Goal: Task Accomplishment & Management: Use online tool/utility

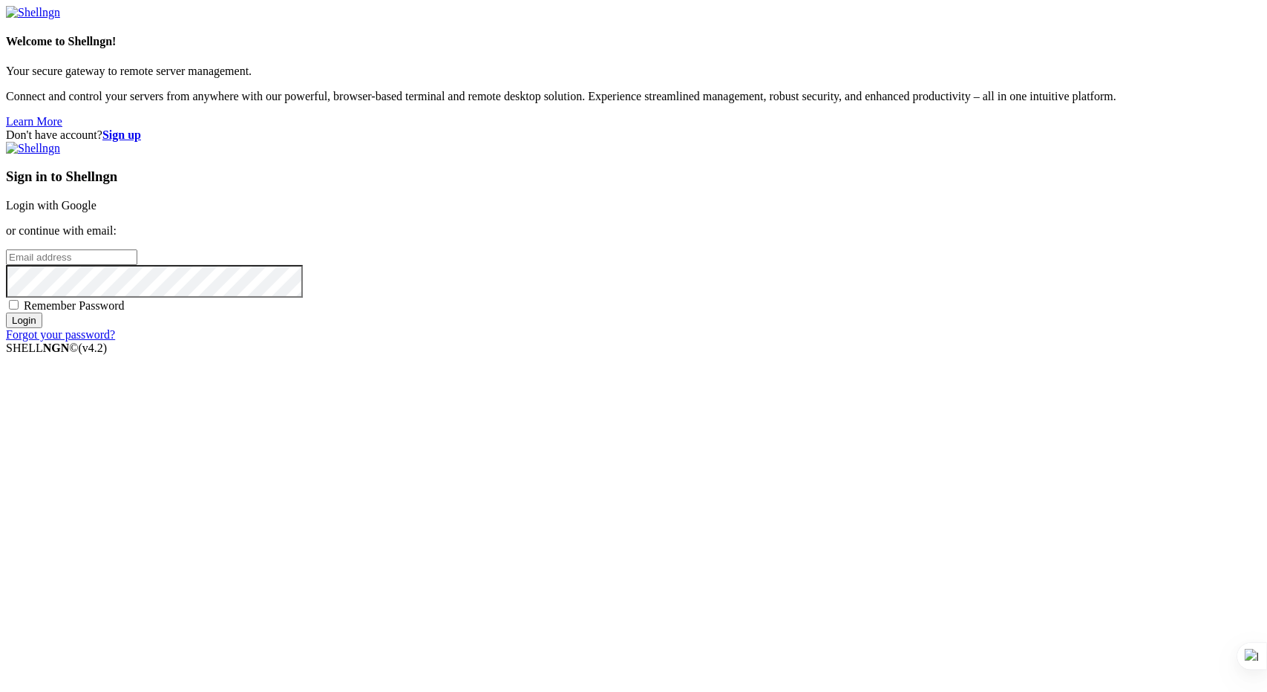
type input "[PERSON_NAME][EMAIL_ADDRESS][DOMAIN_NAME]"
click at [42, 328] on input "Login" at bounding box center [24, 320] width 36 height 16
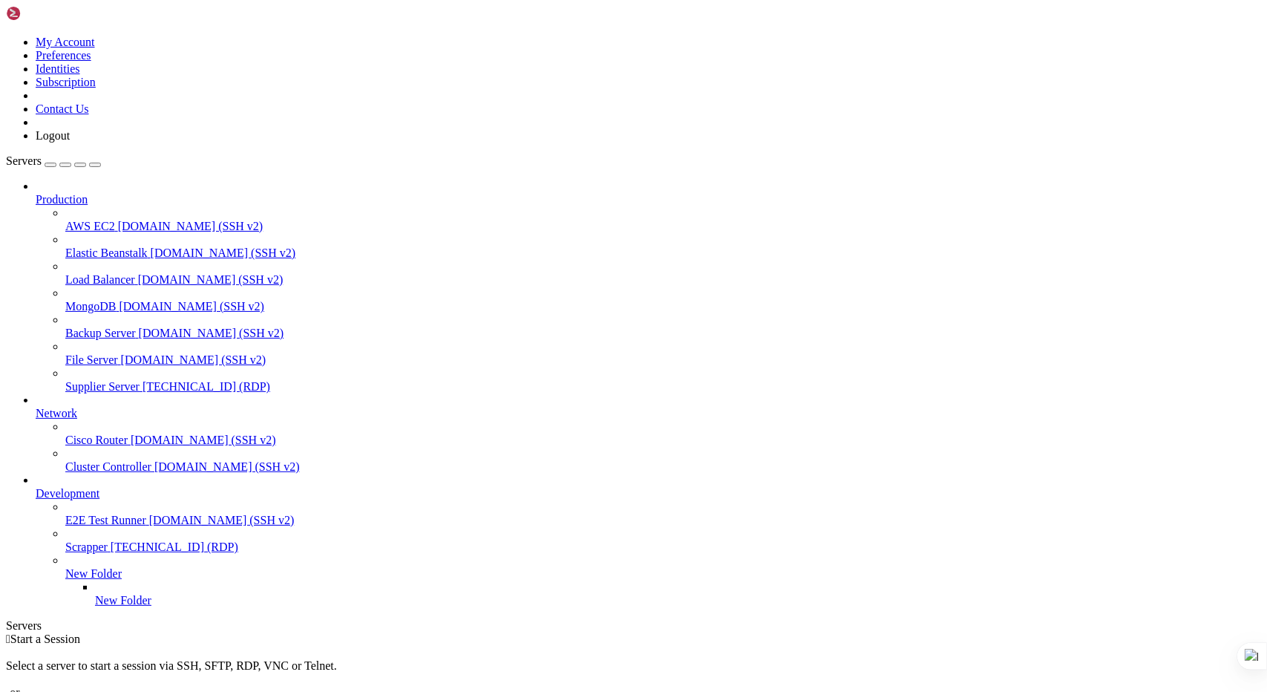
click at [66, 380] on span "Supplier Server" at bounding box center [102, 386] width 74 height 13
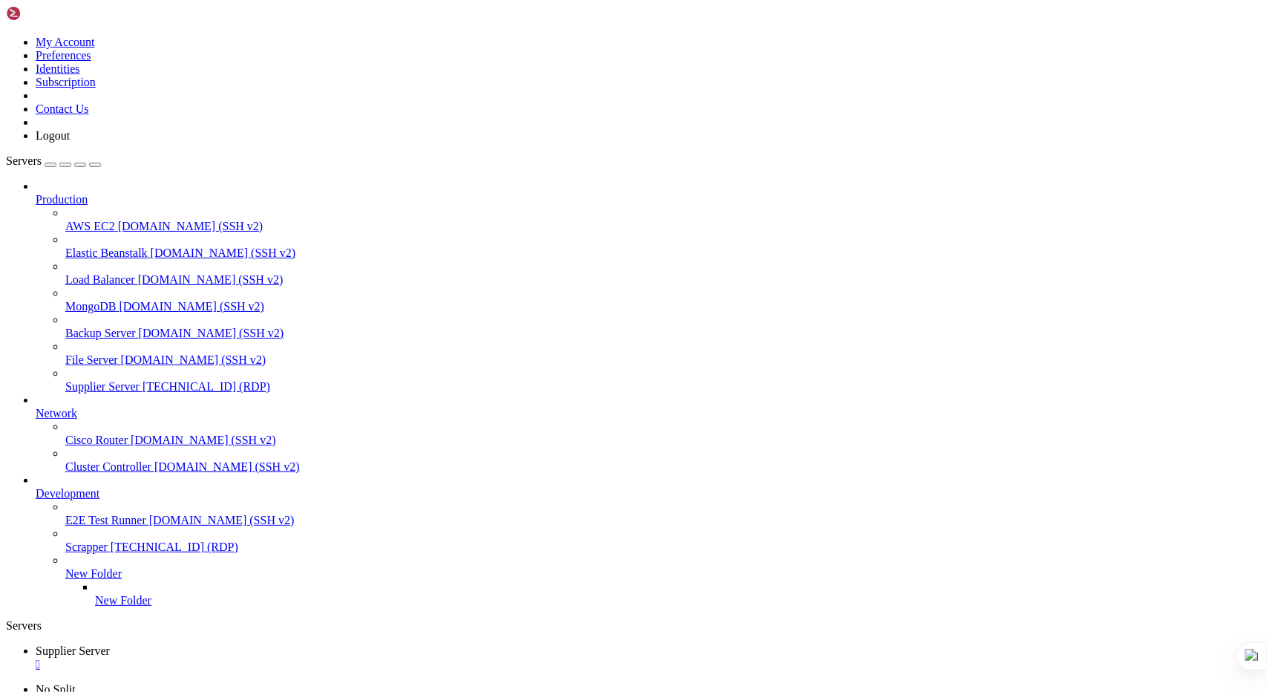
drag, startPoint x: 1084, startPoint y: 925, endPoint x: 1082, endPoint y: 1051, distance: 126.2
drag, startPoint x: 1082, startPoint y: 1069, endPoint x: 1082, endPoint y: 1023, distance: 45.3
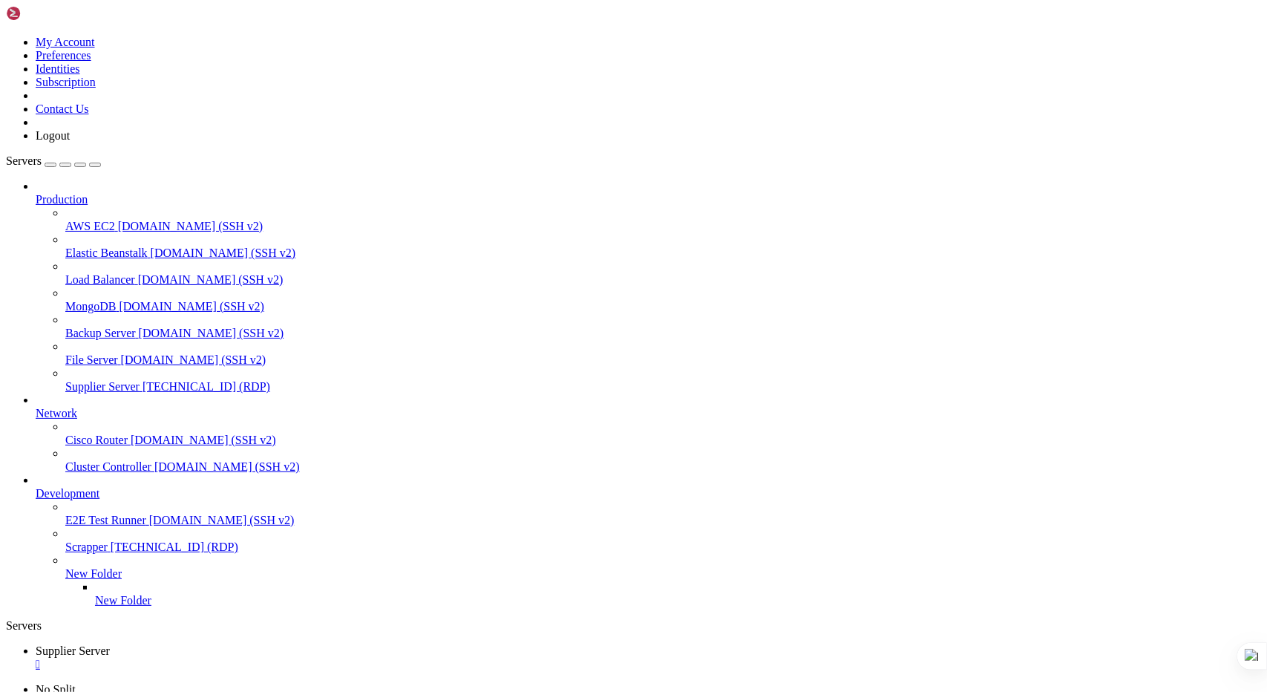
drag, startPoint x: 1266, startPoint y: 309, endPoint x: 1266, endPoint y: 256, distance: 53.4
click at [1266, 256] on div at bounding box center [1266, 346] width 1 height 692
drag, startPoint x: 1084, startPoint y: 991, endPoint x: 1085, endPoint y: 975, distance: 15.6
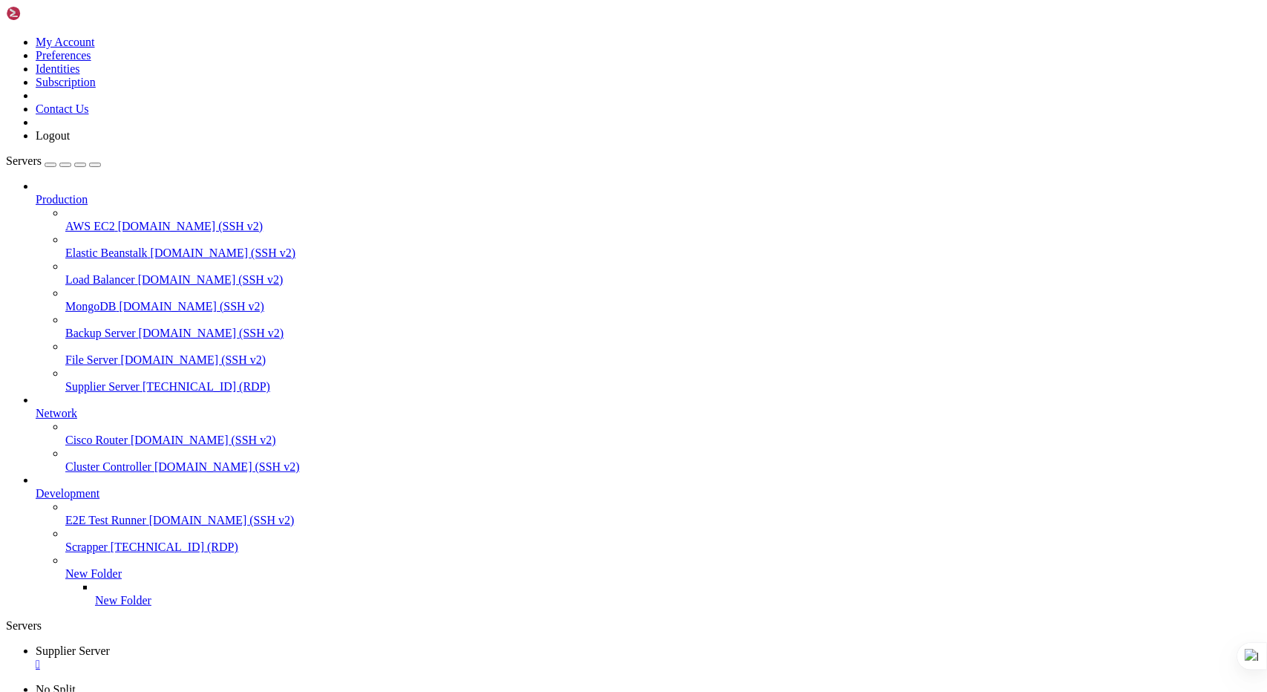
drag, startPoint x: 1081, startPoint y: 982, endPoint x: 1085, endPoint y: 1072, distance: 89.1
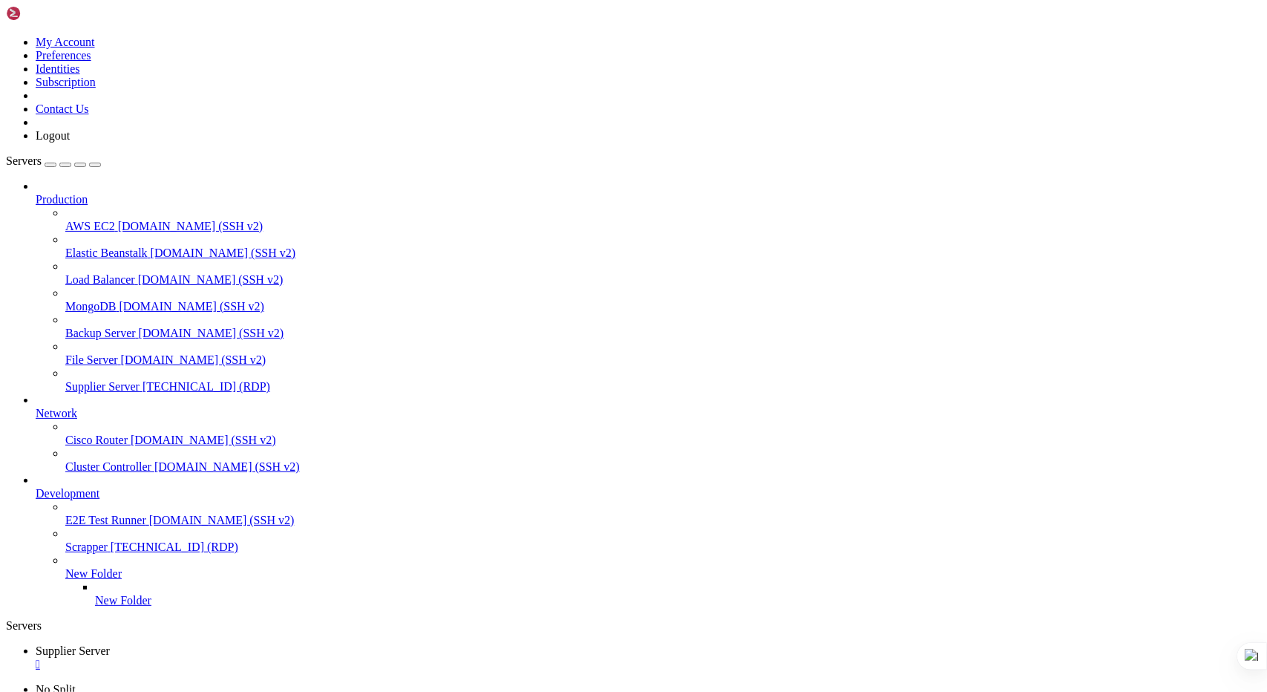
drag, startPoint x: 1081, startPoint y: 1031, endPoint x: 1272, endPoint y: 1187, distance: 246.3
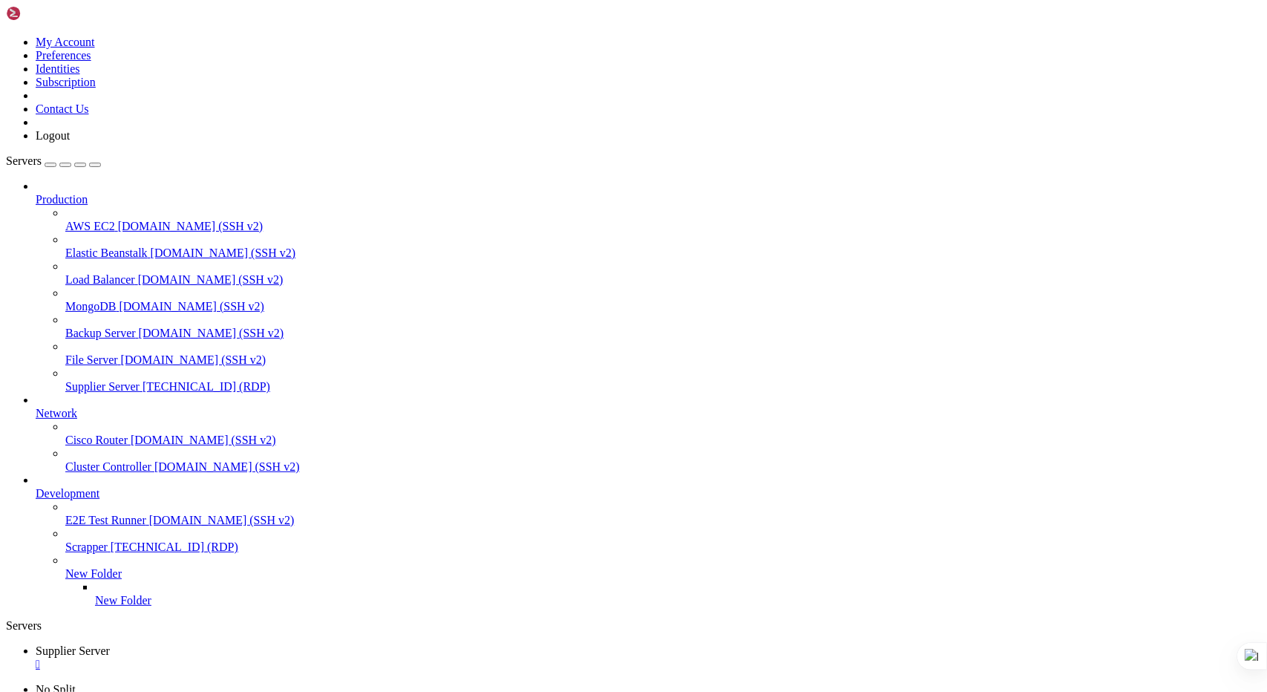
drag, startPoint x: 1272, startPoint y: 1164, endPoint x: 1081, endPoint y: 1232, distance: 202.3
drag, startPoint x: 1083, startPoint y: 1056, endPoint x: 1085, endPoint y: 1161, distance: 105.4
